Goal: Transaction & Acquisition: Purchase product/service

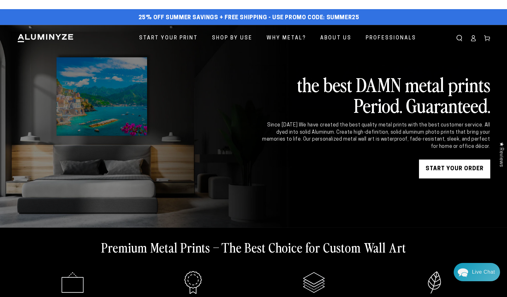
click at [474, 38] on icon at bounding box center [473, 39] width 4 height 3
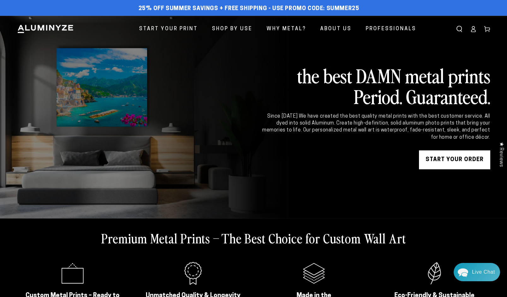
click at [448, 160] on link "START YOUR Order" at bounding box center [454, 159] width 71 height 19
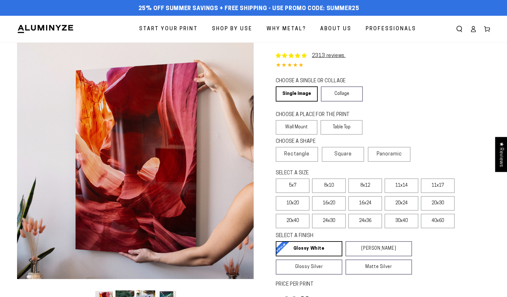
select select "**********"
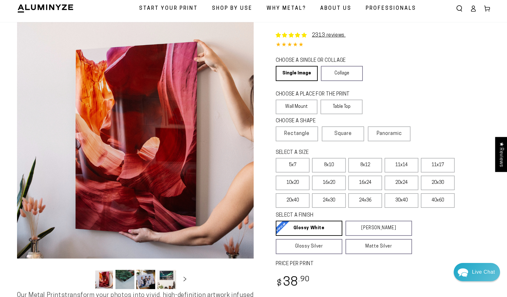
scroll to position [39, 0]
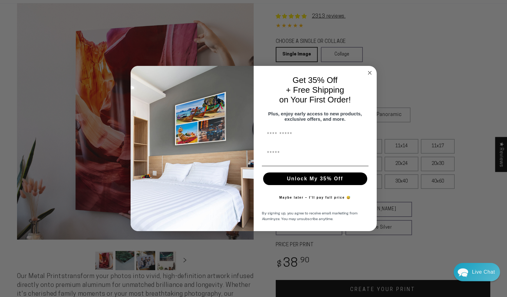
click at [369, 69] on circle "Close dialog" at bounding box center [369, 72] width 7 height 7
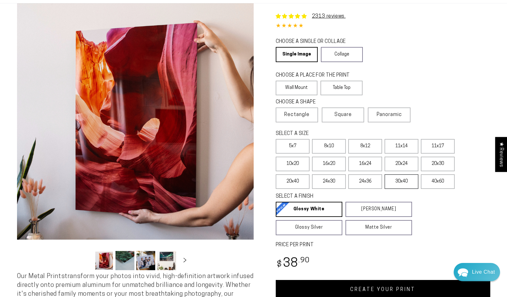
click at [397, 184] on label "30x40" at bounding box center [402, 181] width 34 height 15
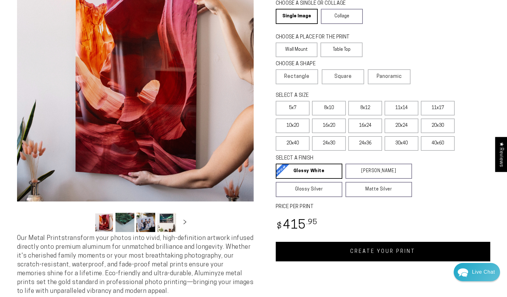
scroll to position [79, 0]
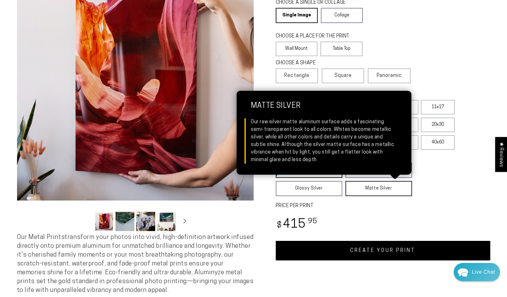
click at [385, 189] on link "Matte Silver Matte Silver Our raw silver matte aluminum surface adds a fascinat…" at bounding box center [378, 188] width 67 height 15
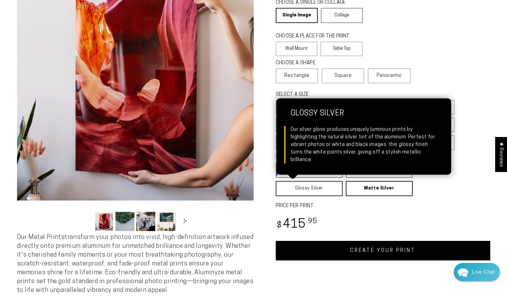
click at [312, 192] on link "Glossy Silver Glossy Silver Our silver gloss produces uniquely luminous prints …" at bounding box center [309, 188] width 67 height 15
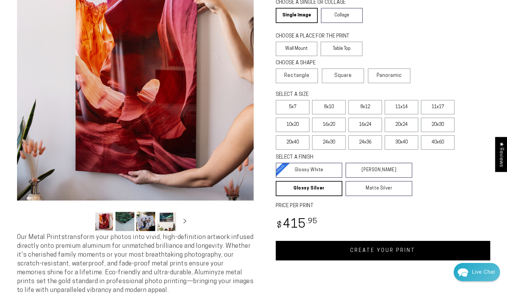
scroll to position [80, 0]
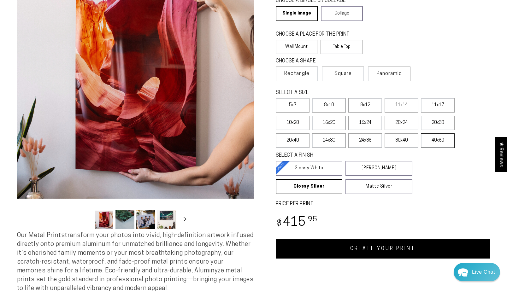
click at [435, 141] on label "40x60" at bounding box center [438, 140] width 34 height 15
click at [401, 140] on label "30x40" at bounding box center [402, 140] width 34 height 15
click at [368, 142] on label "24x36" at bounding box center [365, 140] width 34 height 15
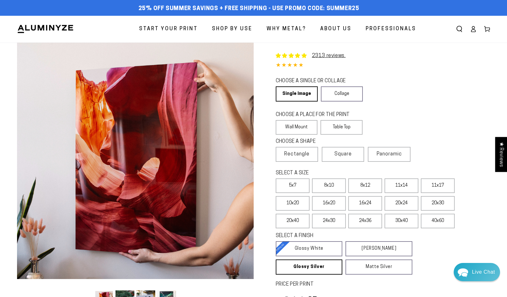
scroll to position [21, 0]
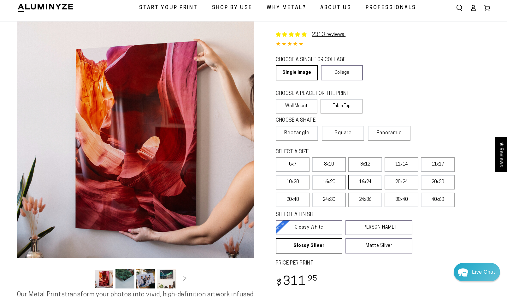
click at [366, 184] on label "16x24" at bounding box center [365, 182] width 34 height 15
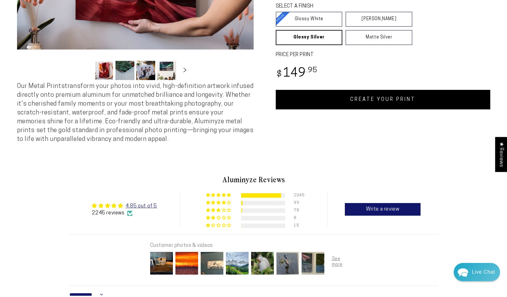
scroll to position [233, 0]
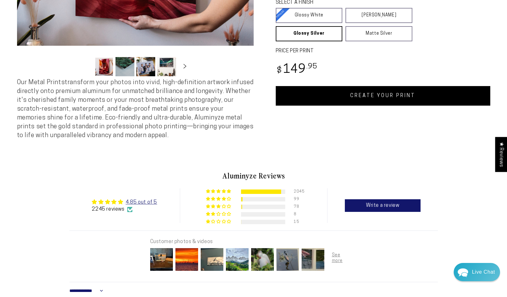
click at [362, 101] on link "CREATE YOUR PRINT" at bounding box center [383, 96] width 215 height 20
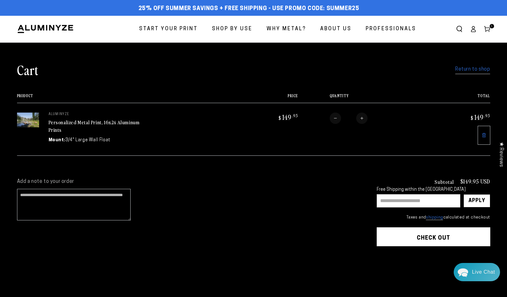
click at [169, 27] on span "Start Your Print" at bounding box center [168, 29] width 59 height 9
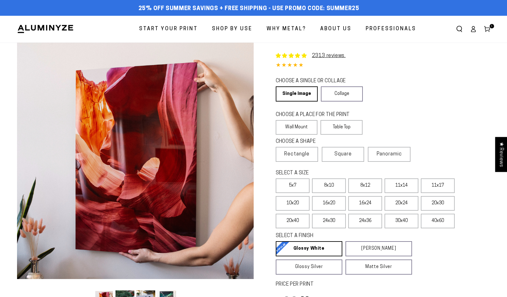
select select "**********"
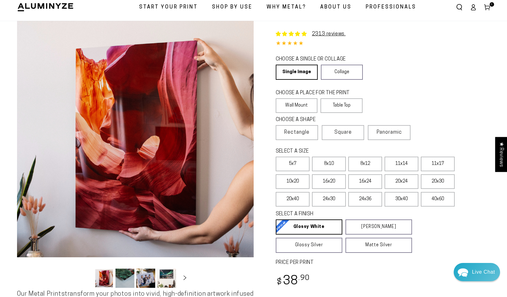
scroll to position [22, 0]
click at [368, 203] on label "24x36" at bounding box center [365, 199] width 34 height 15
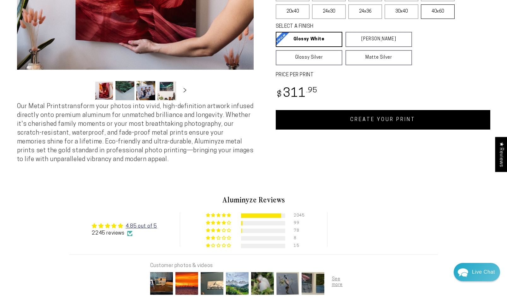
scroll to position [232, 0]
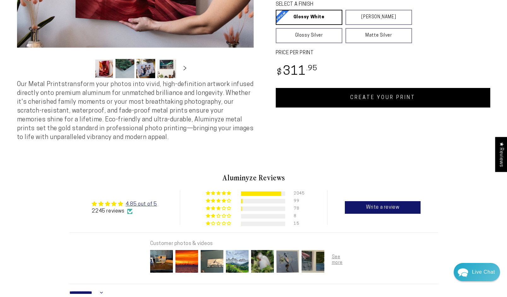
click at [355, 97] on link "CREATE YOUR PRINT" at bounding box center [383, 98] width 215 height 20
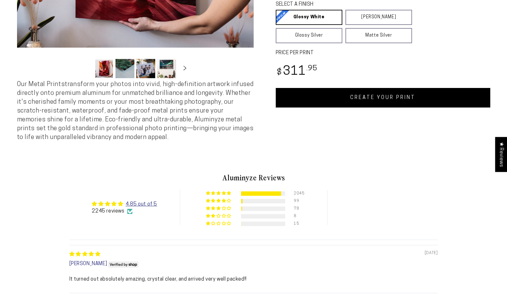
select select "**********"
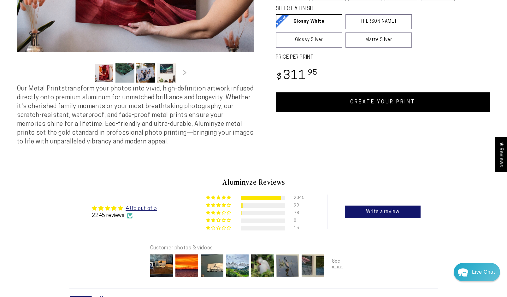
scroll to position [228, 0]
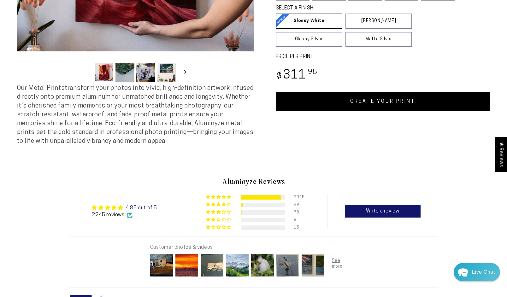
click at [373, 106] on link "CREATE YOUR PRINT" at bounding box center [383, 102] width 215 height 20
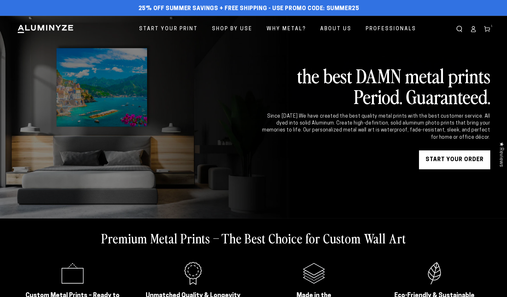
click at [487, 28] on icon at bounding box center [487, 29] width 6 height 6
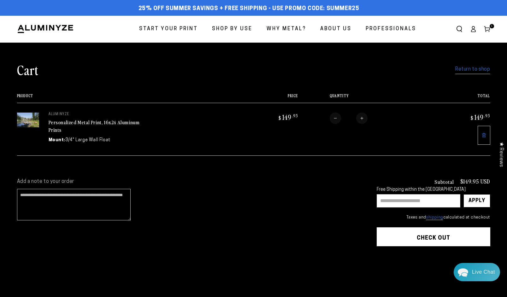
click at [403, 201] on input "text" at bounding box center [419, 200] width 84 height 13
type input "********"
click at [480, 203] on div "Apply" at bounding box center [476, 201] width 17 height 13
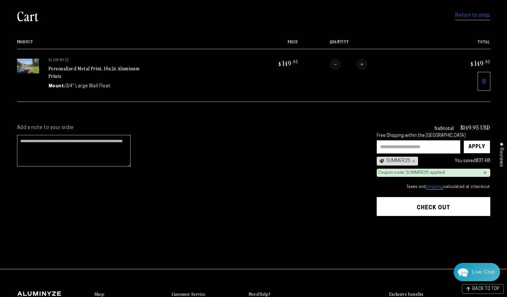
scroll to position [56, 0]
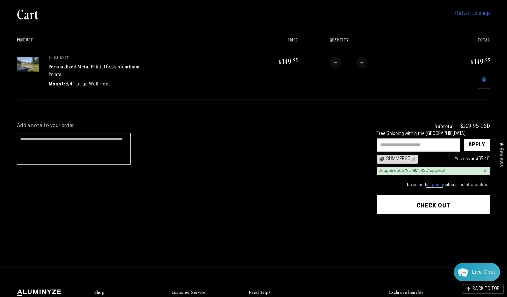
click at [378, 224] on shop-pay-wallet-button at bounding box center [377, 221] width 1 height 5
